Goal: Task Accomplishment & Management: Manage account settings

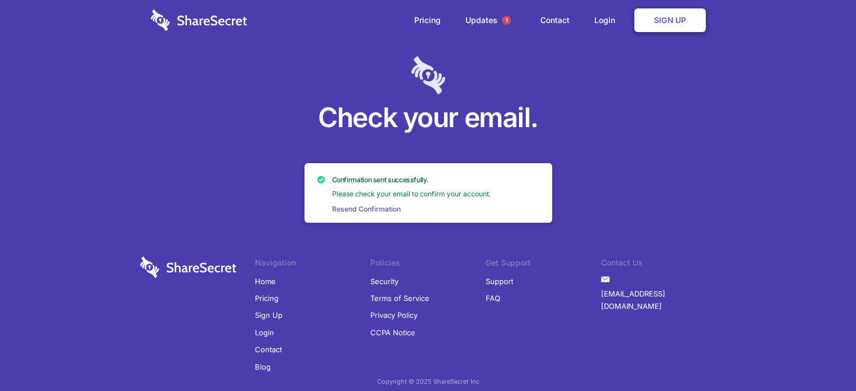
click at [378, 209] on link "Resend Confirmation" at bounding box center [366, 209] width 76 height 10
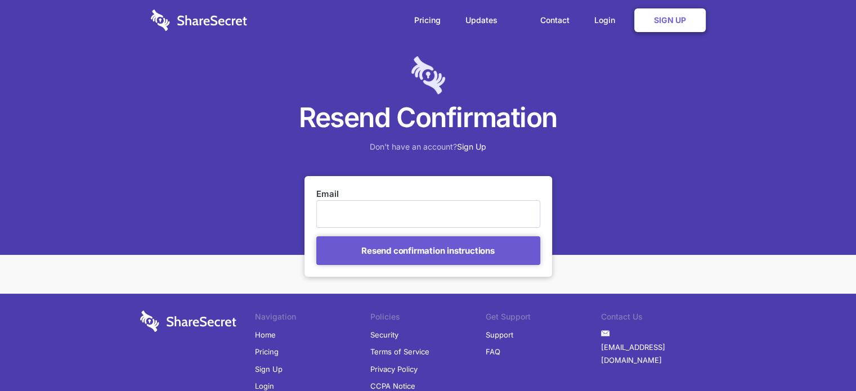
click at [360, 220] on input "Email" at bounding box center [428, 213] width 224 height 27
click at [374, 211] on input "Email" at bounding box center [428, 213] width 224 height 27
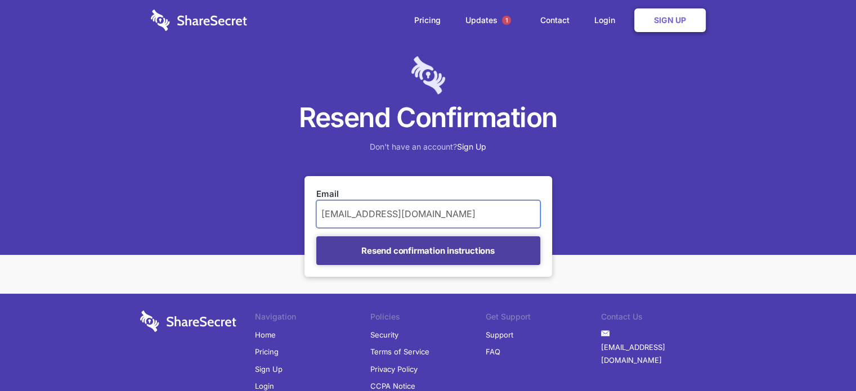
type input "marioreyes@nic.mx"
click at [397, 240] on input "Resend confirmation instructions" at bounding box center [428, 250] width 224 height 29
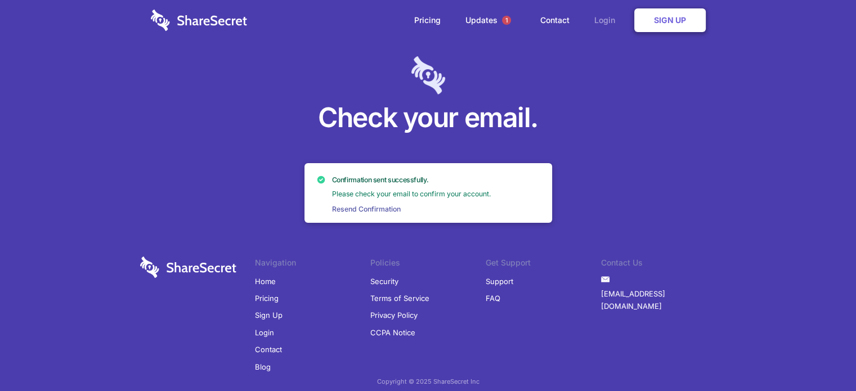
click at [606, 18] on link "Login" at bounding box center [607, 20] width 49 height 35
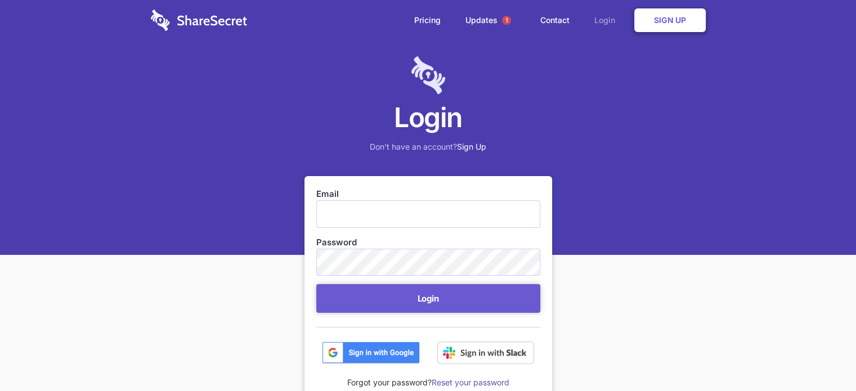
click at [593, 26] on link "Login" at bounding box center [607, 20] width 49 height 35
drag, startPoint x: 413, startPoint y: 198, endPoint x: 403, endPoint y: 210, distance: 16.0
click at [412, 200] on div "Email" at bounding box center [428, 208] width 224 height 40
click at [0, 390] on nordpass-autofill-portal at bounding box center [0, 391] width 0 height 0
type input "marioreyes@nic.mx"
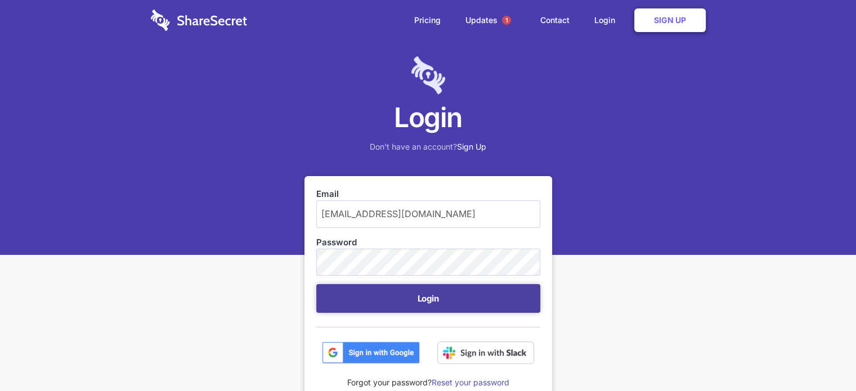
click at [407, 300] on button "Login" at bounding box center [428, 298] width 224 height 29
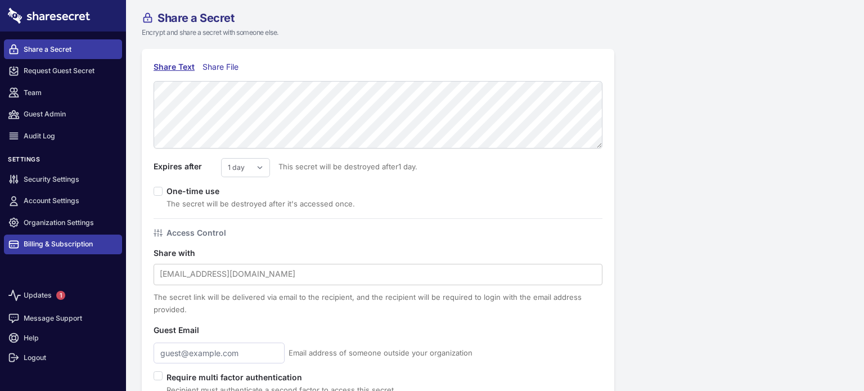
click at [60, 245] on link "Billing & Subscription" at bounding box center [63, 245] width 118 height 20
click at [61, 240] on link "Billing & Subscription" at bounding box center [63, 245] width 118 height 20
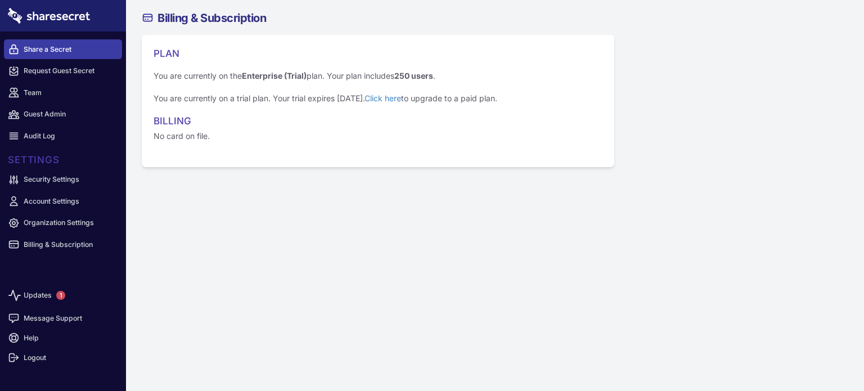
click at [50, 49] on link "Share a Secret" at bounding box center [63, 49] width 118 height 20
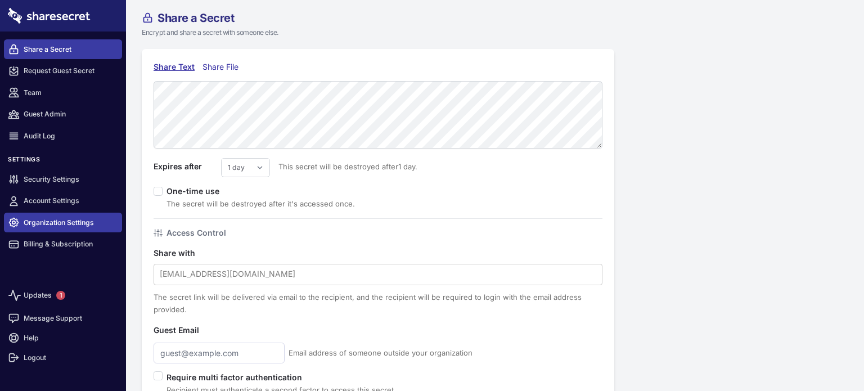
click at [56, 227] on link "Organization Settings" at bounding box center [63, 223] width 118 height 20
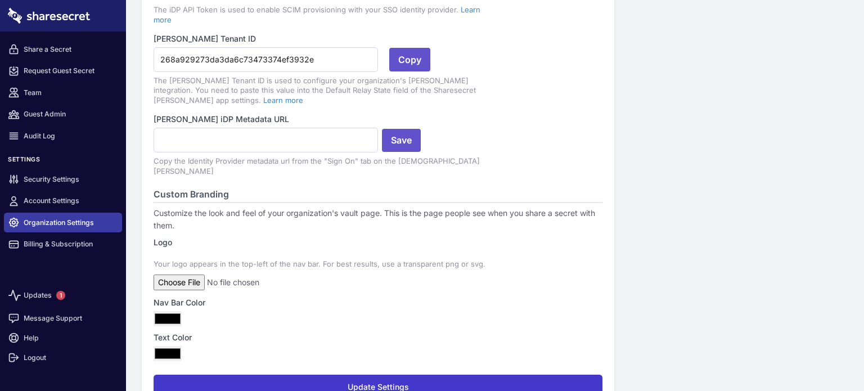
scroll to position [322, 0]
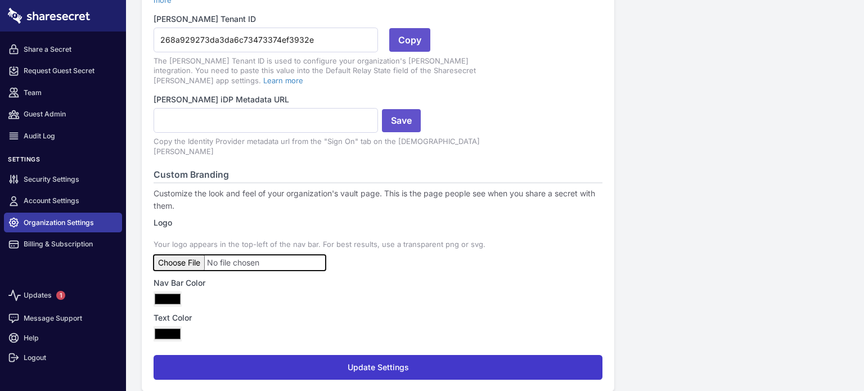
click at [183, 255] on input "file" at bounding box center [240, 263] width 172 height 16
type input "C:\fakepath\Logotipo-NICMéxico-1200x1200px_Mesa de trabajo 1.png"
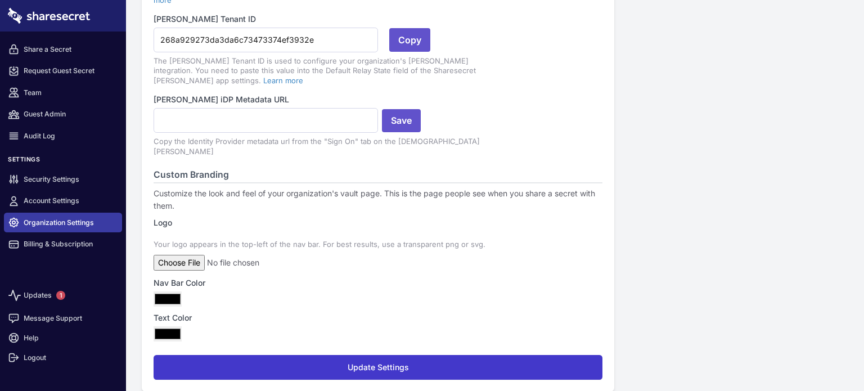
click at [164, 291] on input "#000000" at bounding box center [168, 298] width 28 height 15
click at [241, 312] on label "Text Color" at bounding box center [378, 318] width 449 height 12
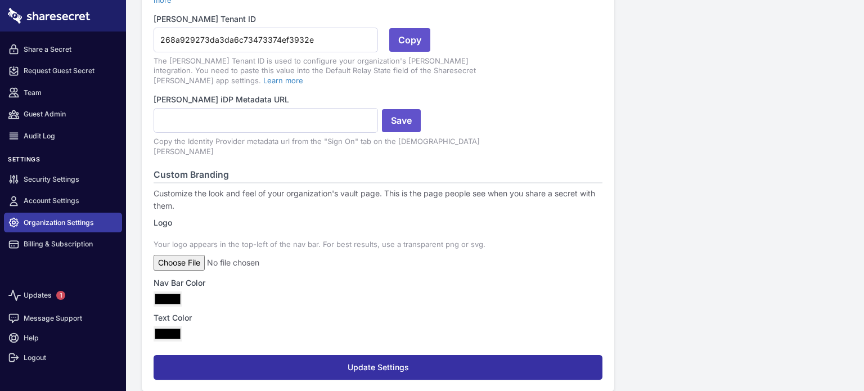
click at [297, 355] on button "Update Settings" at bounding box center [378, 367] width 449 height 25
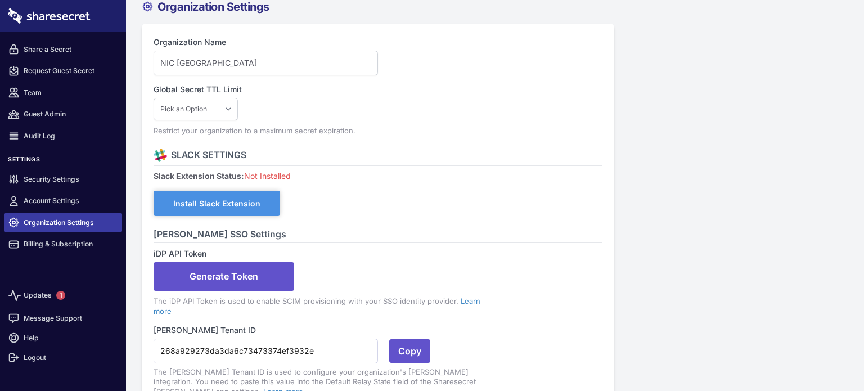
scroll to position [0, 0]
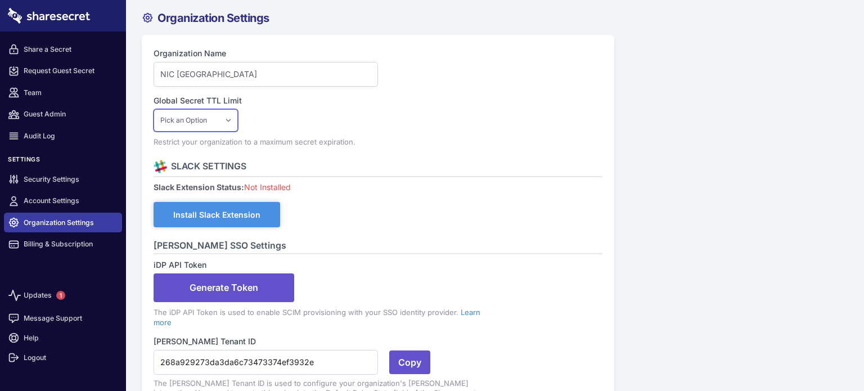
click at [232, 117] on select "Pick an Option 1 Day 2 Days 3 Days 4 Days 5 Days 6 Days 7 Days" at bounding box center [196, 120] width 84 height 23
select select "1"
click at [154, 109] on select "Pick an Option 1 Day 2 Days 3 Days 4 Days 5 Days 6 Days 7 Days" at bounding box center [196, 120] width 84 height 23
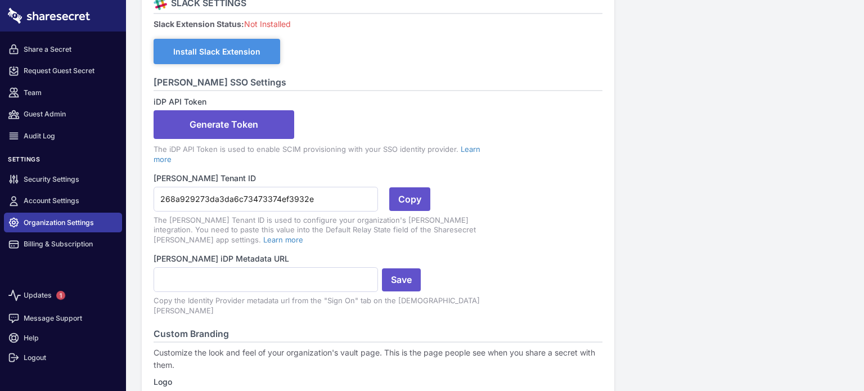
scroll to position [322, 0]
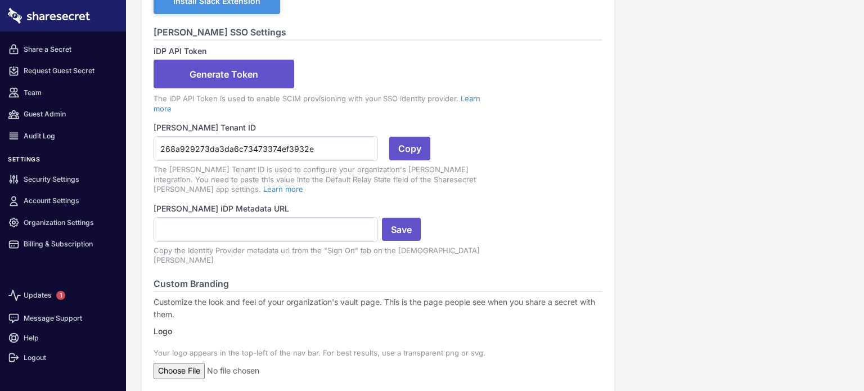
scroll to position [374, 0]
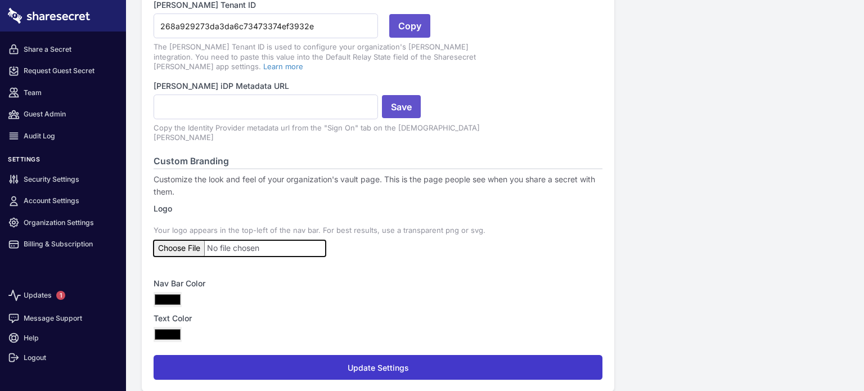
click at [188, 240] on input "file" at bounding box center [240, 248] width 172 height 16
type input "C:\fakepath\Logotipo-NICMéxico-1200x1200px-05.png"
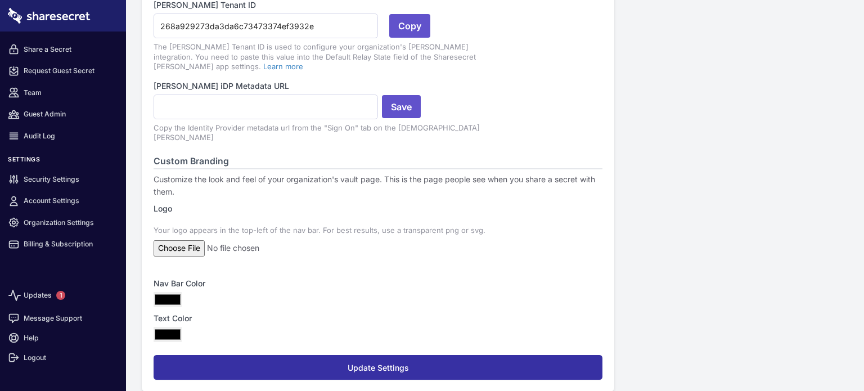
click at [317, 355] on button "Update Settings" at bounding box center [378, 367] width 449 height 25
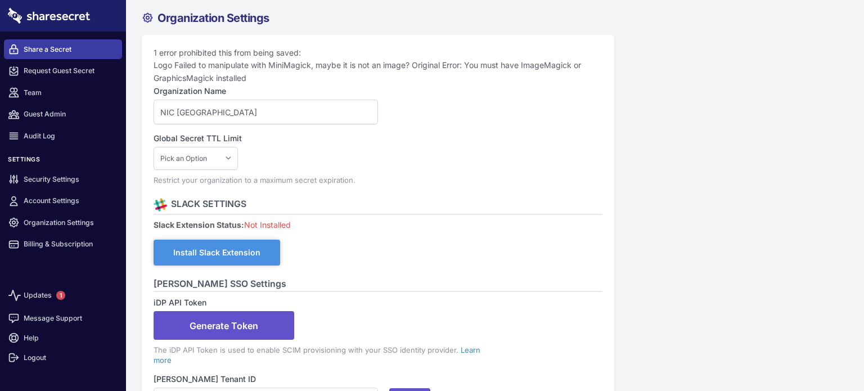
click at [47, 52] on link "Share a Secret" at bounding box center [63, 49] width 118 height 20
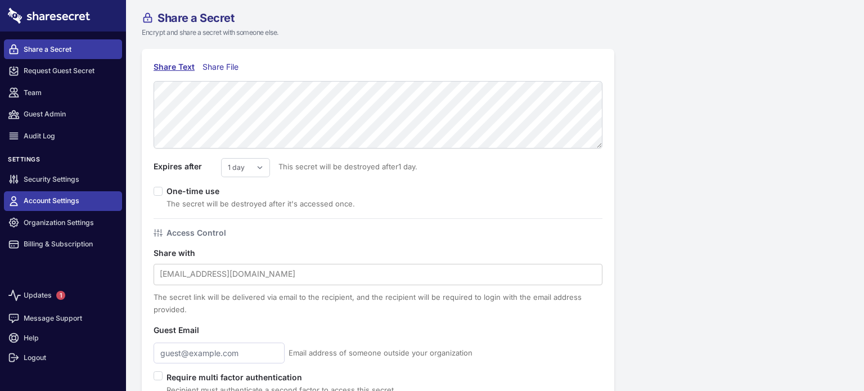
click at [52, 204] on link "Account Settings" at bounding box center [63, 201] width 118 height 20
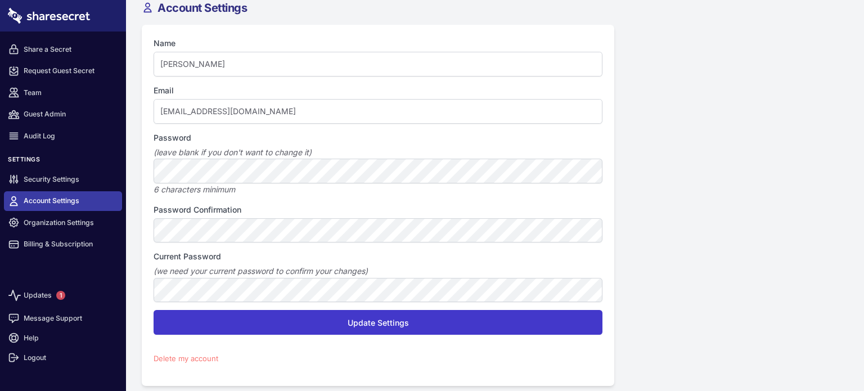
scroll to position [16, 0]
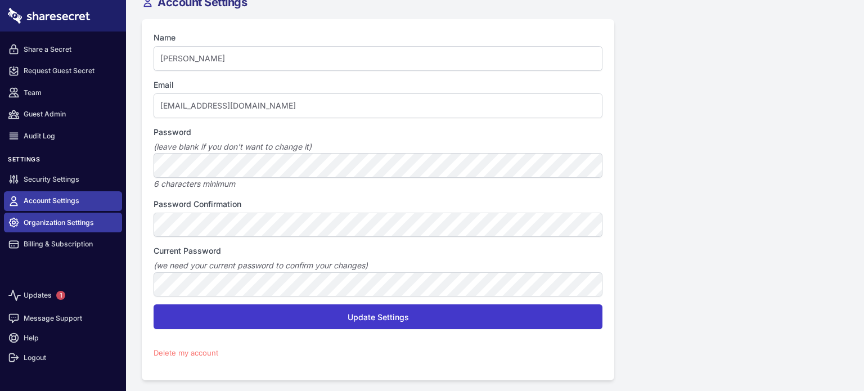
click at [59, 229] on link "Organization Settings" at bounding box center [63, 223] width 118 height 20
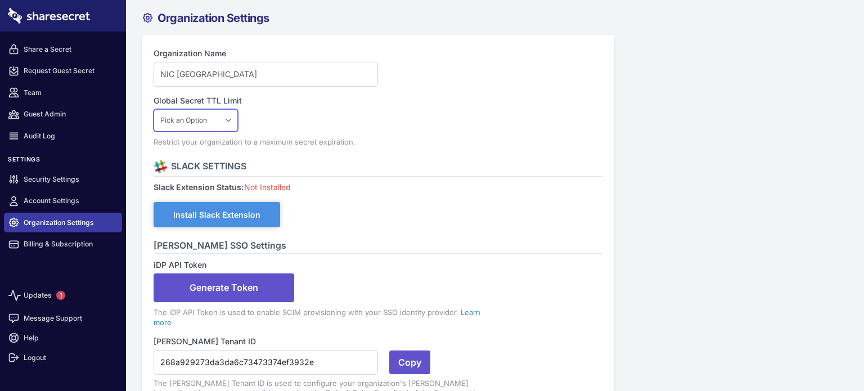
click at [235, 124] on select "Pick an Option 1 Day 2 Days 3 Days 4 Days 5 Days 6 Days 7 Days" at bounding box center [196, 120] width 84 height 23
select select "1"
click at [154, 109] on select "Pick an Option 1 Day 2 Days 3 Days 4 Days 5 Days 6 Days 7 Days" at bounding box center [196, 120] width 84 height 23
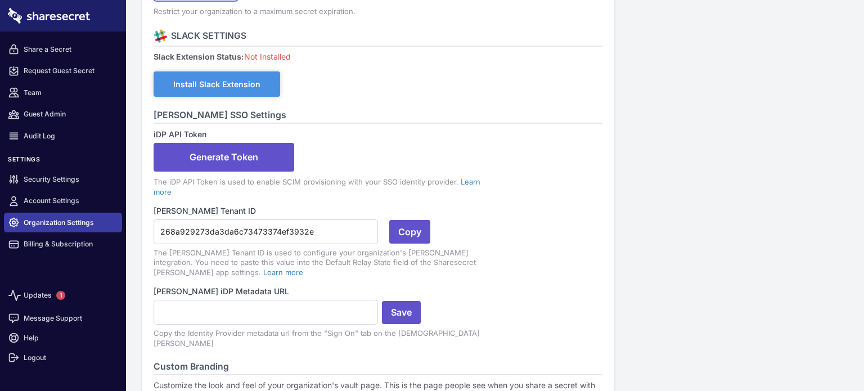
scroll to position [322, 0]
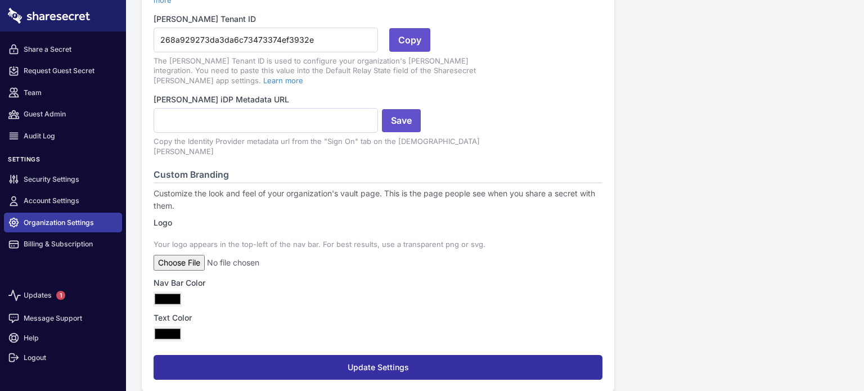
click at [280, 355] on button "Update Settings" at bounding box center [378, 367] width 449 height 25
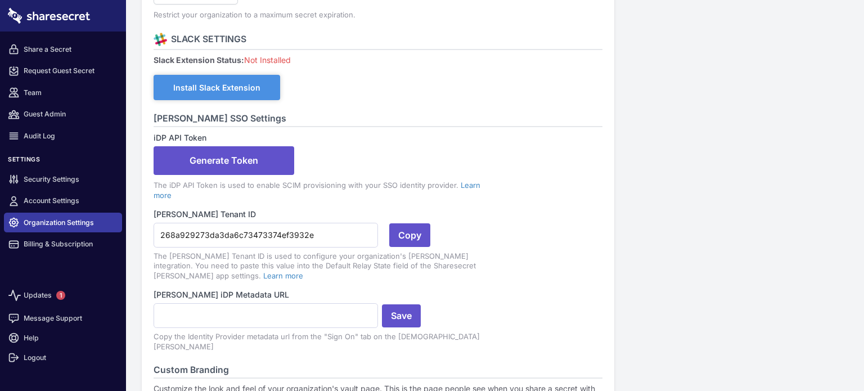
scroll to position [0, 0]
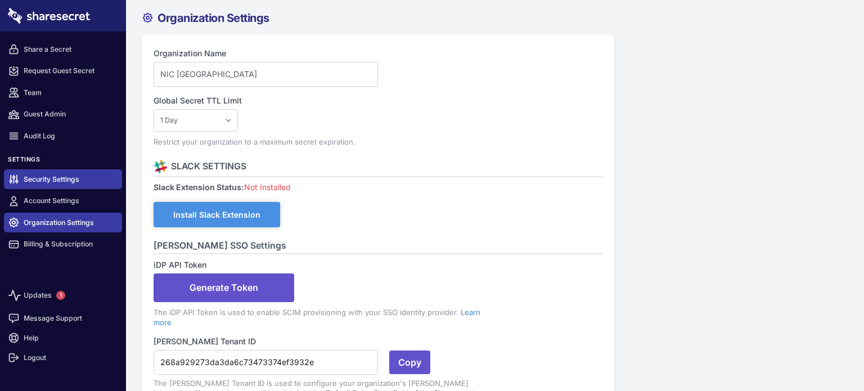
click at [58, 172] on link "Security Settings" at bounding box center [63, 179] width 118 height 20
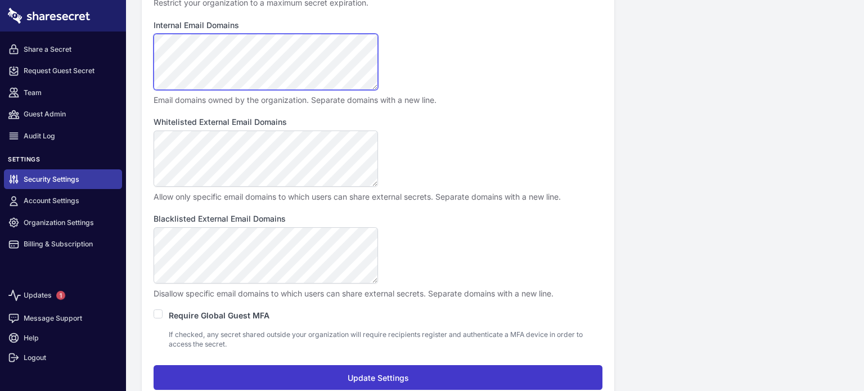
scroll to position [161, 0]
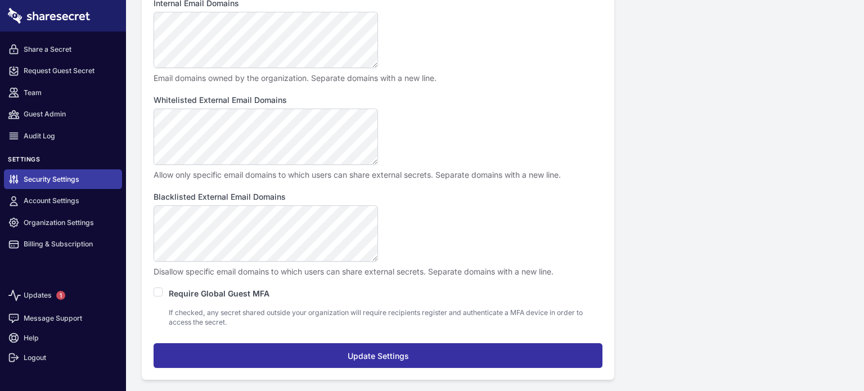
click at [341, 366] on input "Update Settings" at bounding box center [378, 355] width 449 height 25
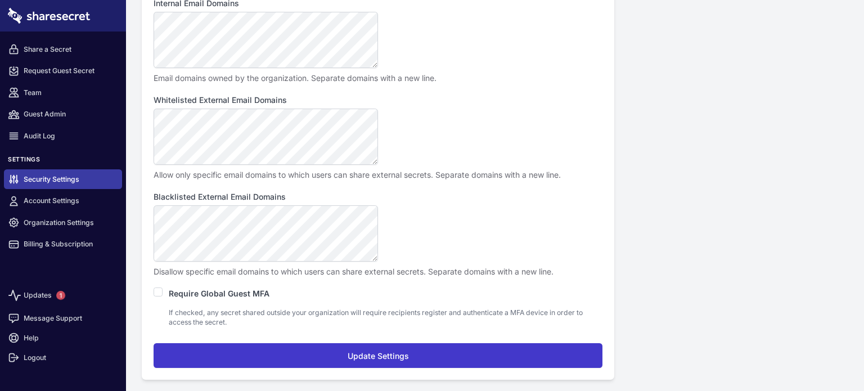
scroll to position [0, 0]
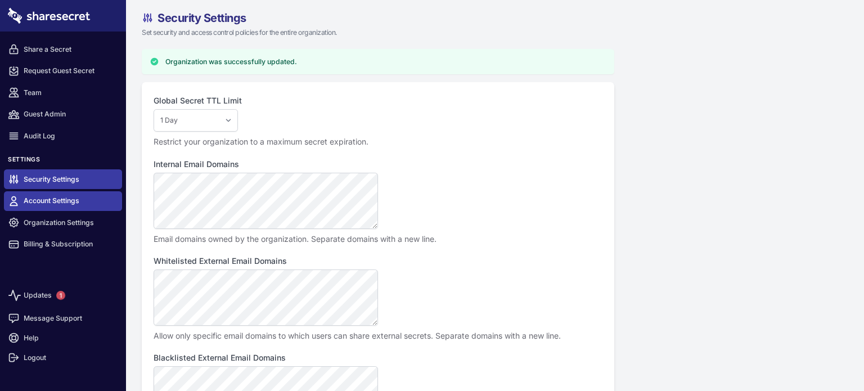
click at [40, 201] on link "Account Settings" at bounding box center [63, 201] width 118 height 20
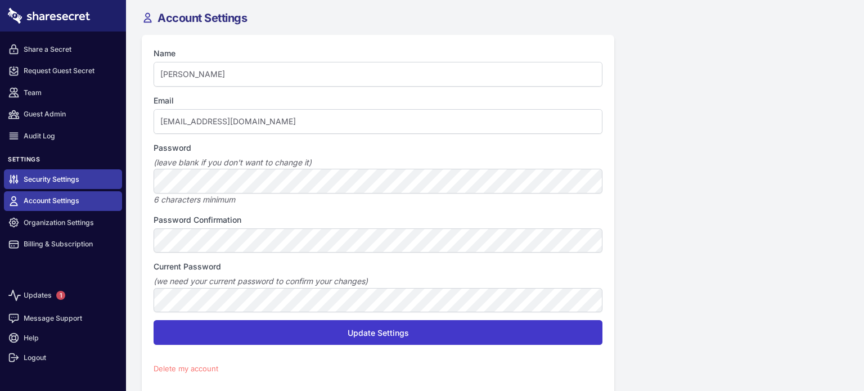
click at [64, 179] on link "Security Settings" at bounding box center [63, 179] width 118 height 20
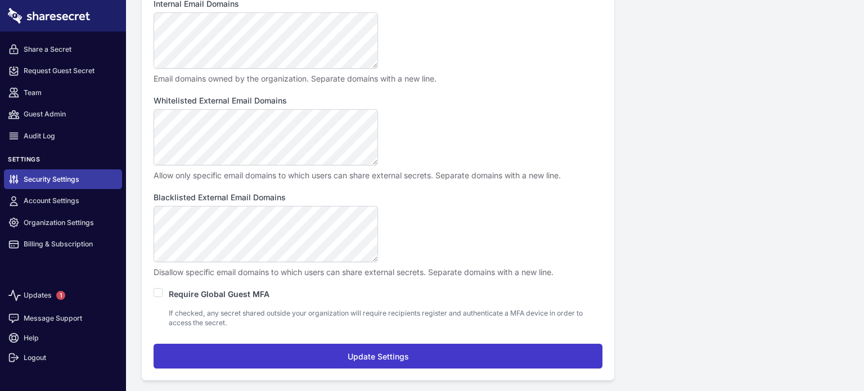
scroll to position [161, 0]
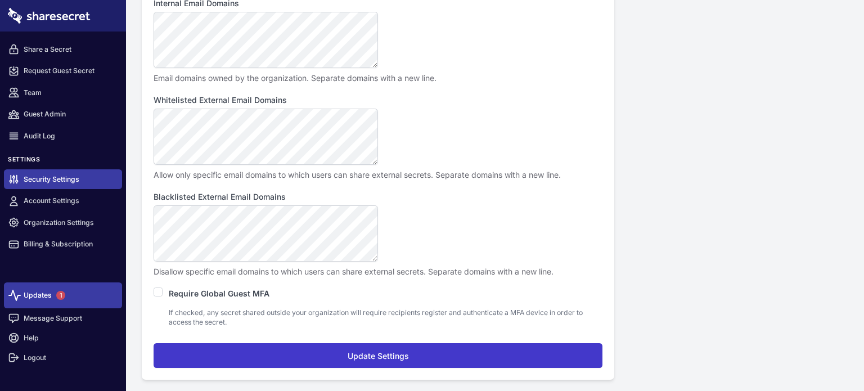
click at [47, 301] on link "Updates 1" at bounding box center [63, 295] width 118 height 26
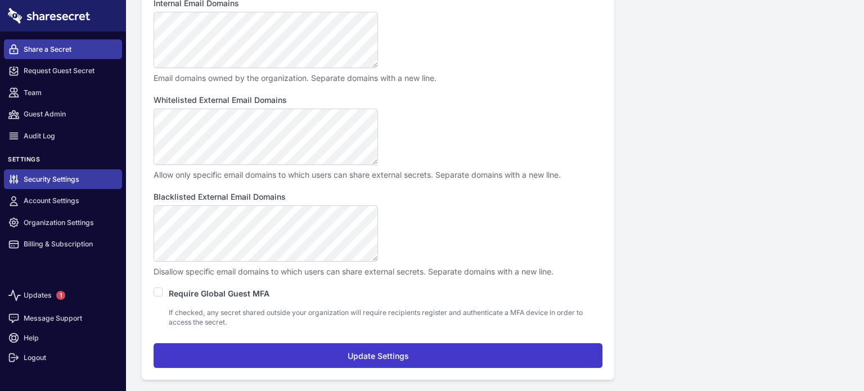
click at [48, 53] on link "Share a Secret" at bounding box center [63, 49] width 118 height 20
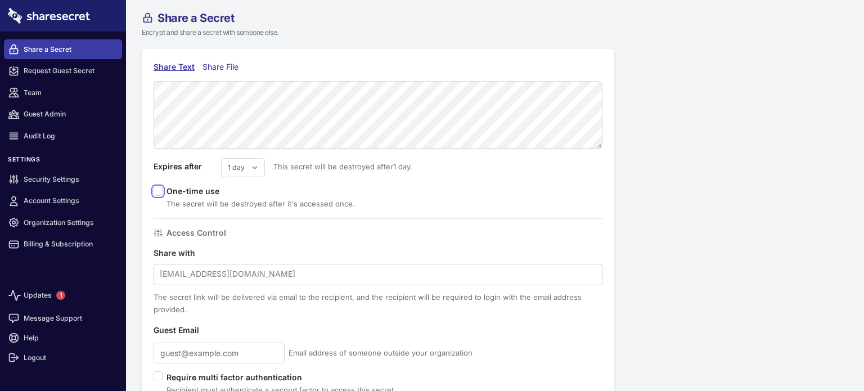
click at [157, 190] on input "checkbox" at bounding box center [158, 191] width 9 height 9
checkbox input "true"
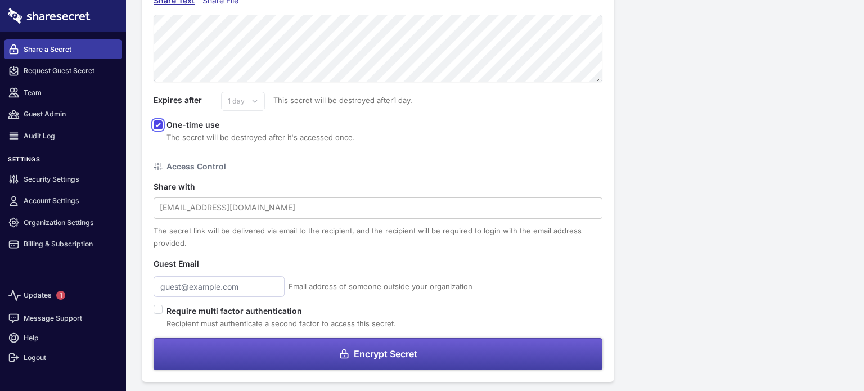
scroll to position [67, 0]
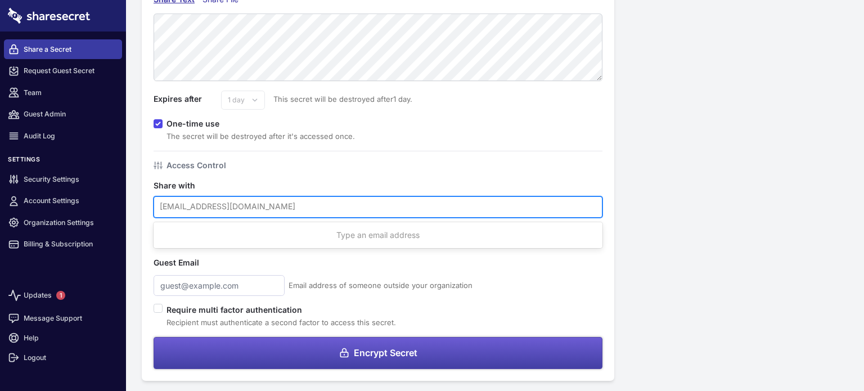
click at [211, 208] on div at bounding box center [378, 206] width 436 height 15
click at [637, 183] on div "Share a Secret Encrypt and share a secret with someone else. Share Text Share F…" at bounding box center [495, 163] width 738 height 460
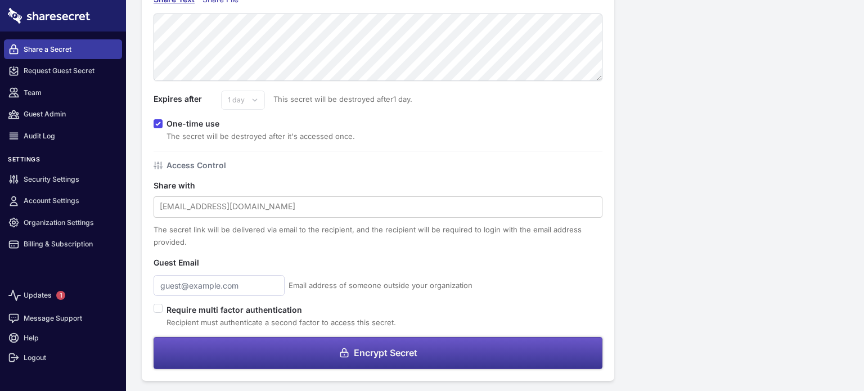
click at [367, 345] on button "Encrypt Secret" at bounding box center [378, 353] width 449 height 32
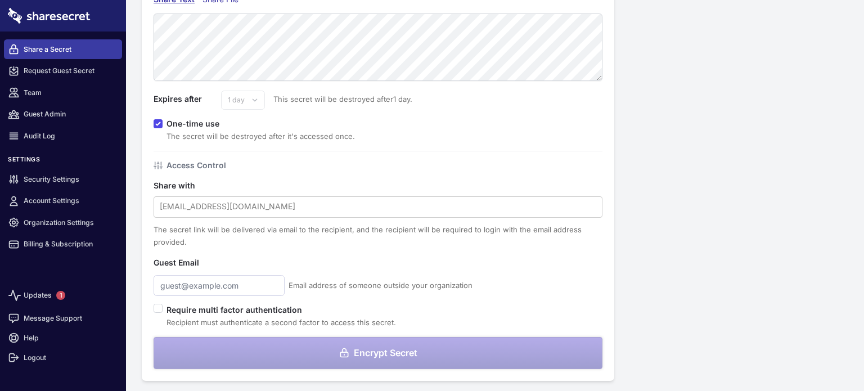
scroll to position [0, 0]
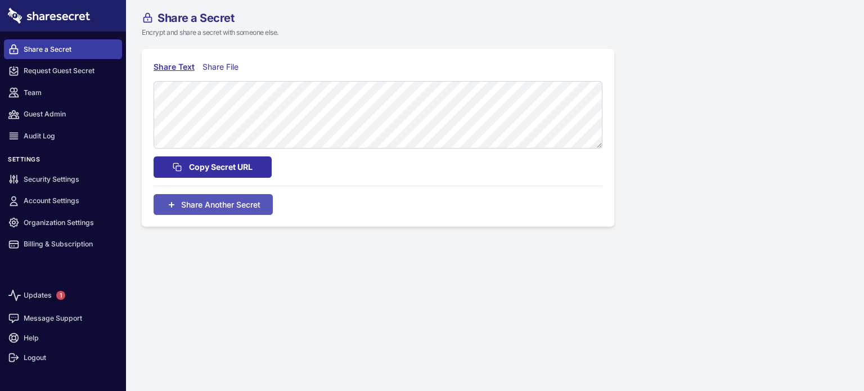
click at [227, 165] on span "Copy Secret URL" at bounding box center [221, 167] width 64 height 12
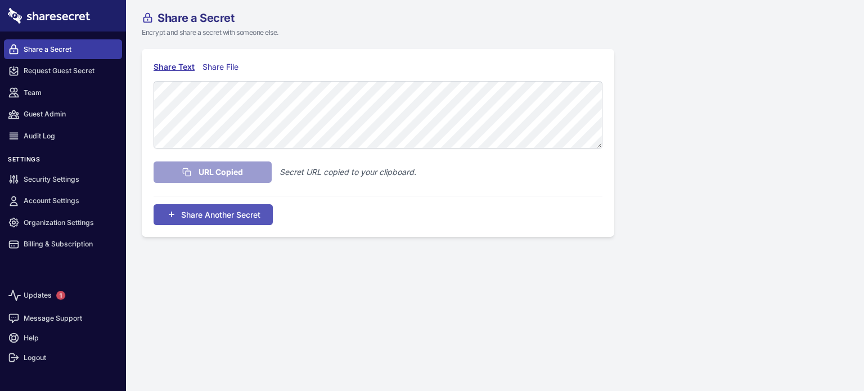
click at [70, 45] on link "Share a Secret" at bounding box center [63, 49] width 118 height 20
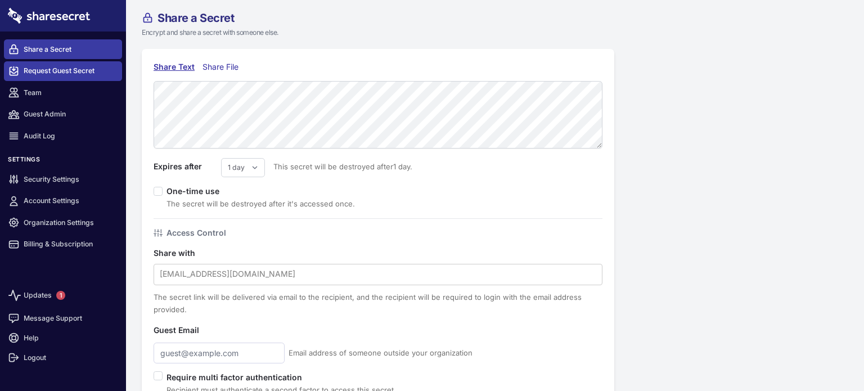
click at [56, 80] on nav "Share a Secret Request Guest Secret Team Guest Admin Audit Log Settings Securit…" at bounding box center [63, 152] width 126 height 243
drag, startPoint x: 84, startPoint y: 76, endPoint x: 81, endPoint y: 68, distance: 8.4
click at [84, 76] on link "Request Guest Secret" at bounding box center [63, 71] width 118 height 20
click at [81, 68] on link "Request Guest Secret" at bounding box center [63, 71] width 118 height 20
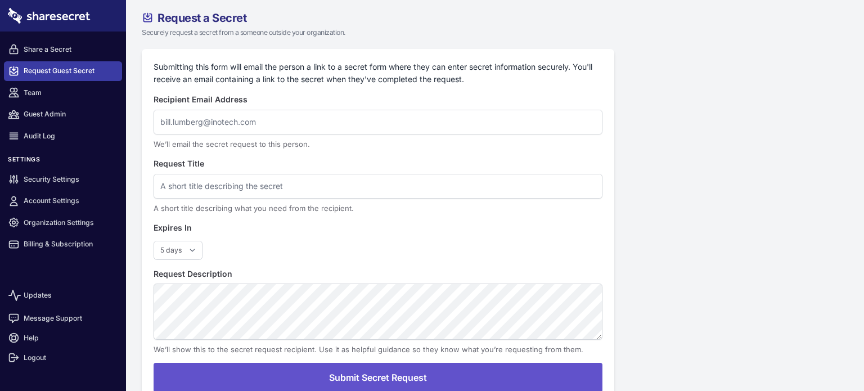
select select "5"
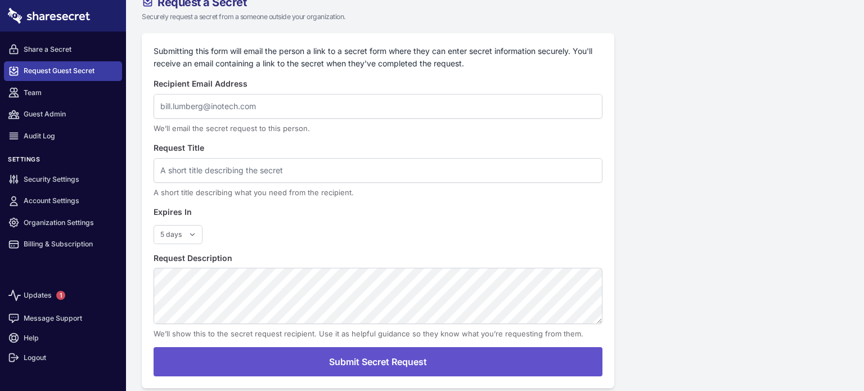
scroll to position [24, 0]
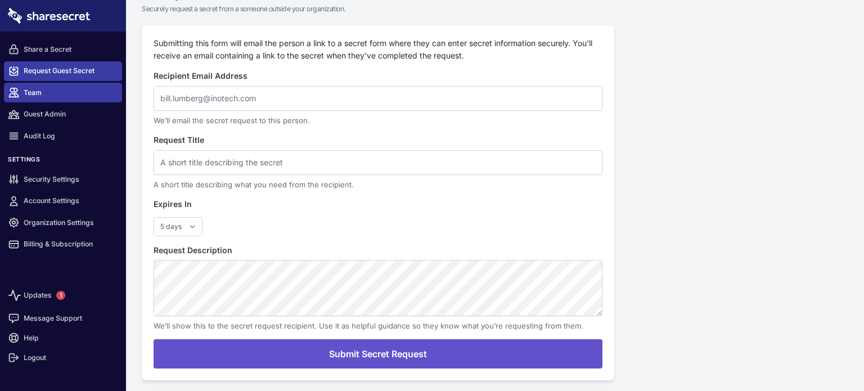
click at [53, 95] on link "Team" at bounding box center [63, 93] width 118 height 20
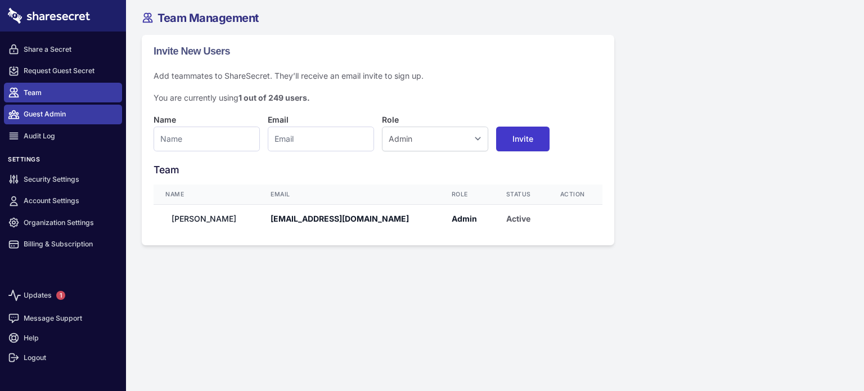
click at [68, 116] on link "Guest Admin" at bounding box center [63, 115] width 118 height 20
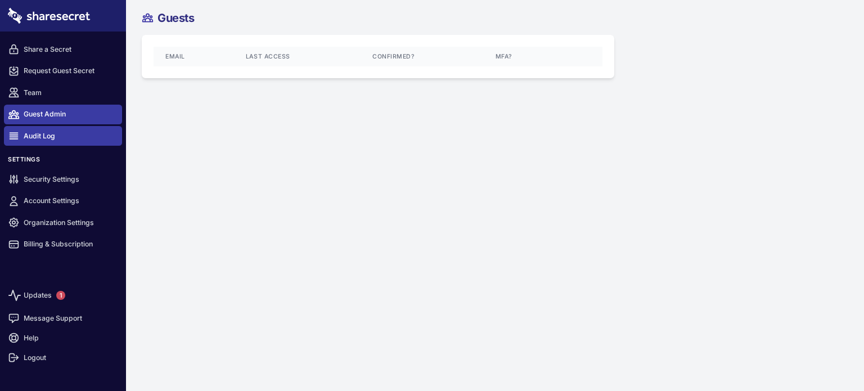
click at [65, 132] on link "Audit Log" at bounding box center [63, 136] width 118 height 20
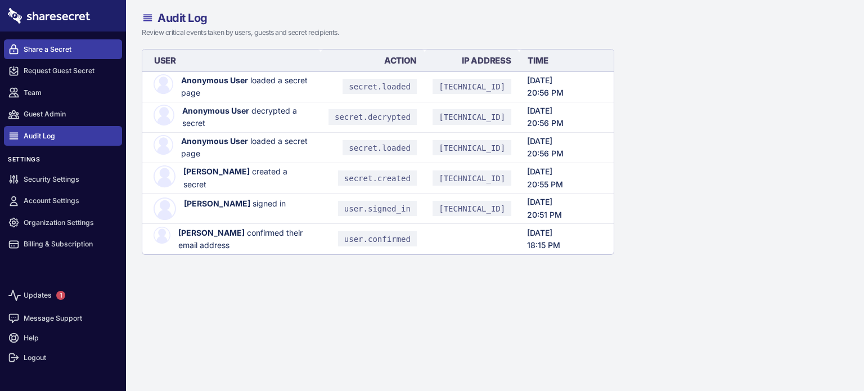
click at [53, 53] on link "Share a Secret" at bounding box center [63, 49] width 118 height 20
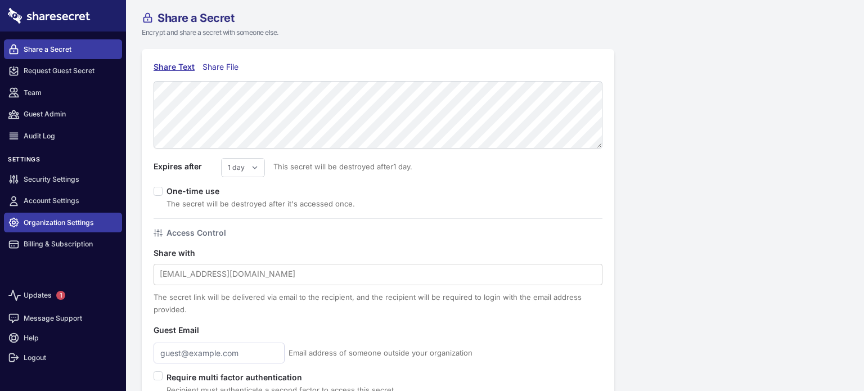
click at [53, 227] on link "Organization Settings" at bounding box center [63, 223] width 118 height 20
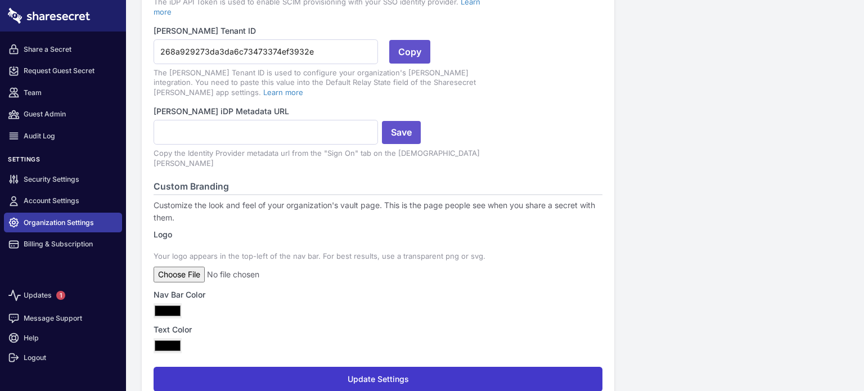
scroll to position [322, 0]
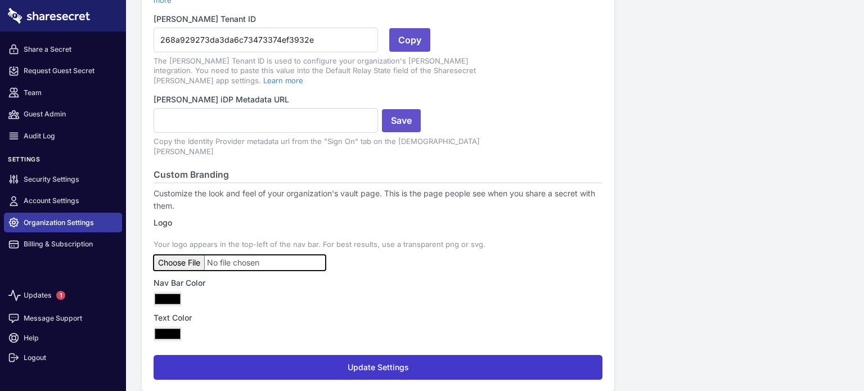
click at [179, 255] on input "file" at bounding box center [240, 263] width 172 height 16
type input "C:\fakepath\Logotipo-NICMéxico-1200x1200px-02.png"
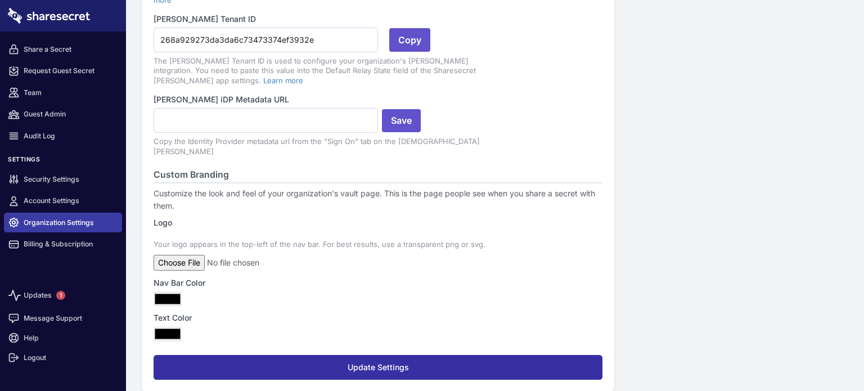
click at [303, 355] on button "Update Settings" at bounding box center [378, 367] width 449 height 25
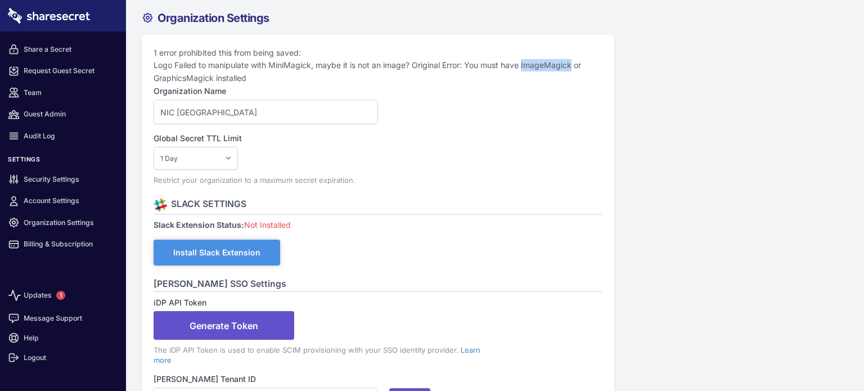
drag, startPoint x: 523, startPoint y: 64, endPoint x: 571, endPoint y: 65, distance: 48.9
click at [574, 65] on li "Logo Failed to manipulate with MiniMagick, maybe it is not an image? Original E…" at bounding box center [378, 71] width 449 height 25
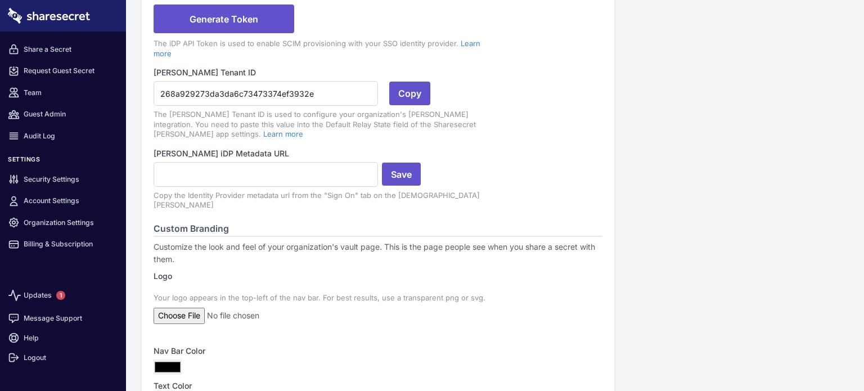
scroll to position [337, 0]
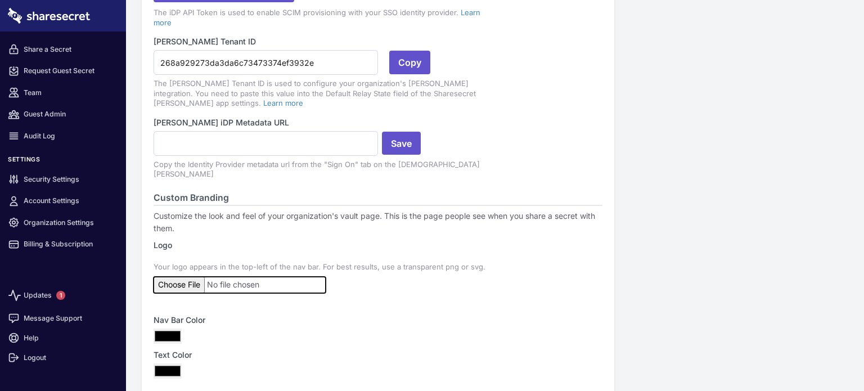
click at [182, 277] on input "file" at bounding box center [240, 285] width 172 height 16
type input "C:\fakepath\Logotipo-NICMéxico-1200x1200px-04.png"
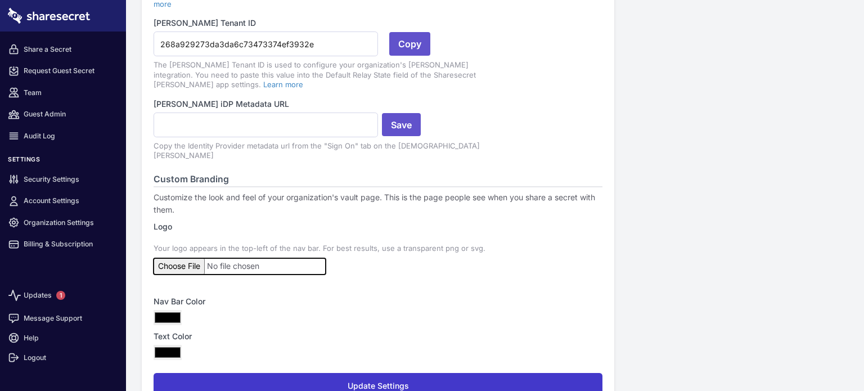
scroll to position [374, 0]
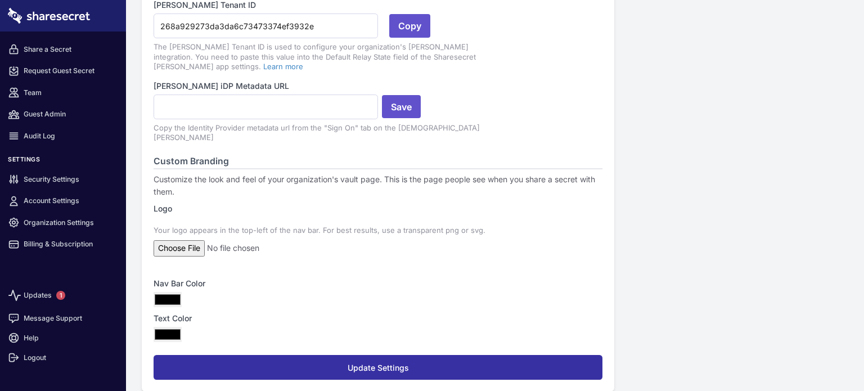
click at [287, 355] on button "Update Settings" at bounding box center [378, 367] width 449 height 25
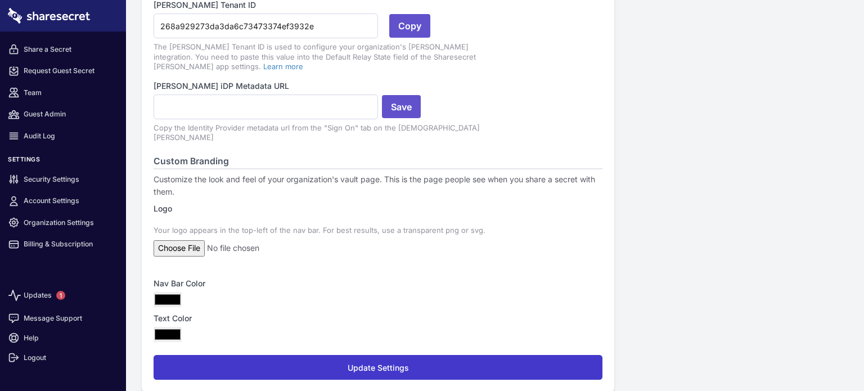
click at [469, 224] on p "Your logo appears in the top-left of the nav bar. For best results, use a trans…" at bounding box center [378, 230] width 449 height 12
drag, startPoint x: 413, startPoint y: 220, endPoint x: 450, endPoint y: 219, distance: 36.6
click at [450, 224] on p "Your logo appears in the top-left of the nav bar. For best results, use a trans…" at bounding box center [378, 230] width 449 height 12
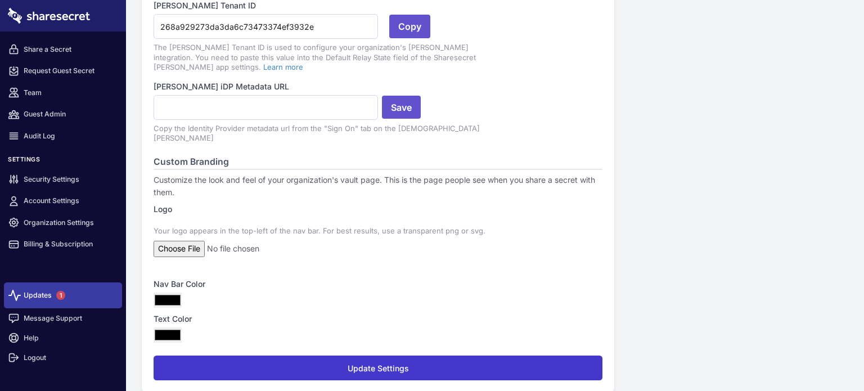
scroll to position [374, 0]
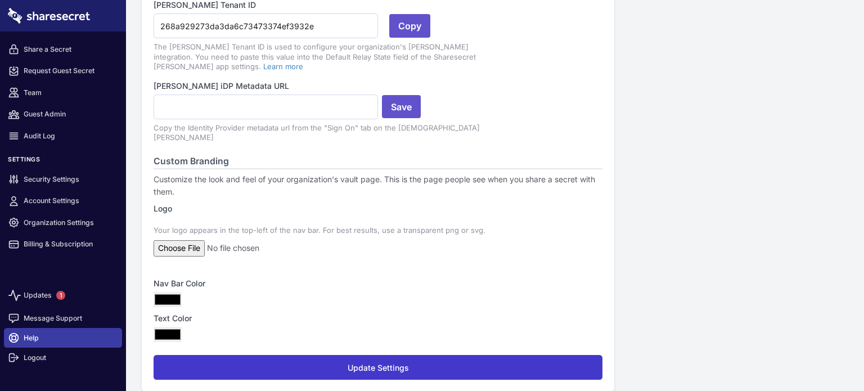
click at [38, 334] on link "Help" at bounding box center [63, 338] width 118 height 20
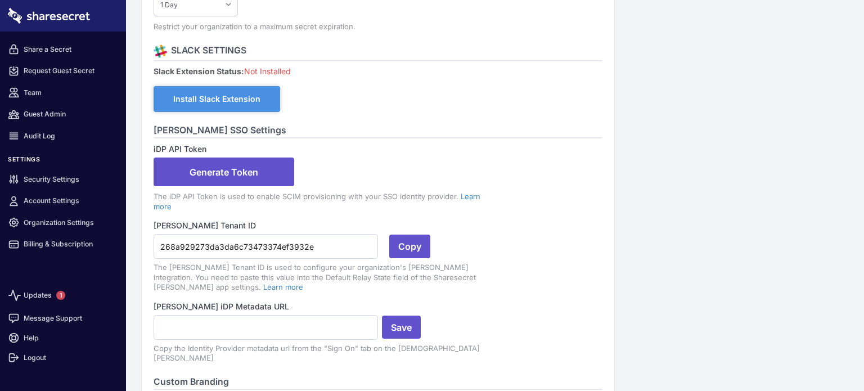
scroll to position [37, 0]
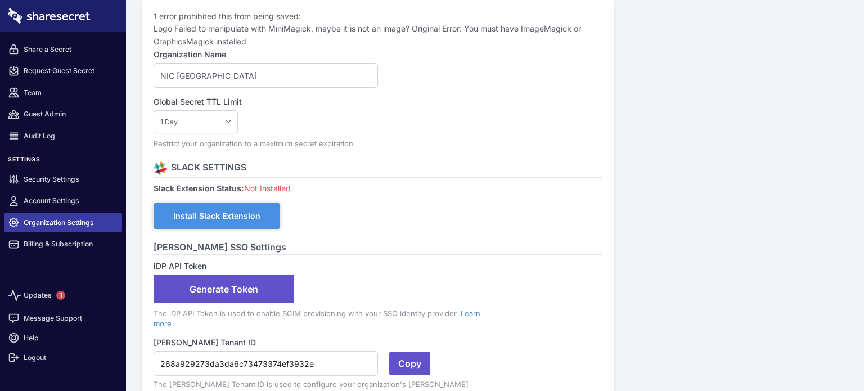
click at [59, 224] on link "Organization Settings" at bounding box center [63, 223] width 118 height 20
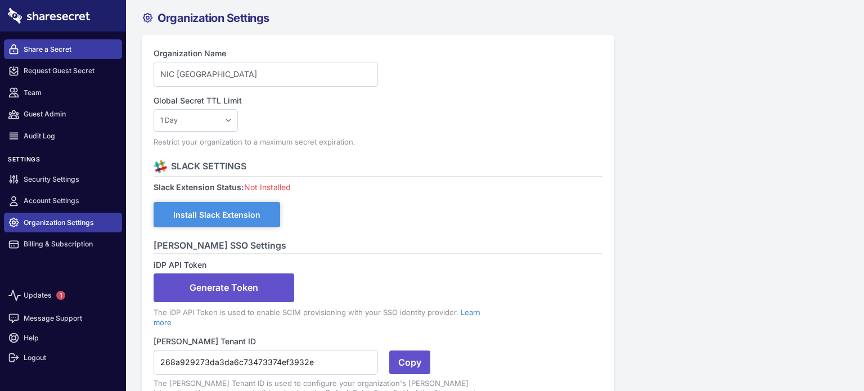
click at [51, 46] on link "Share a Secret" at bounding box center [63, 49] width 118 height 20
